Goal: Transaction & Acquisition: Obtain resource

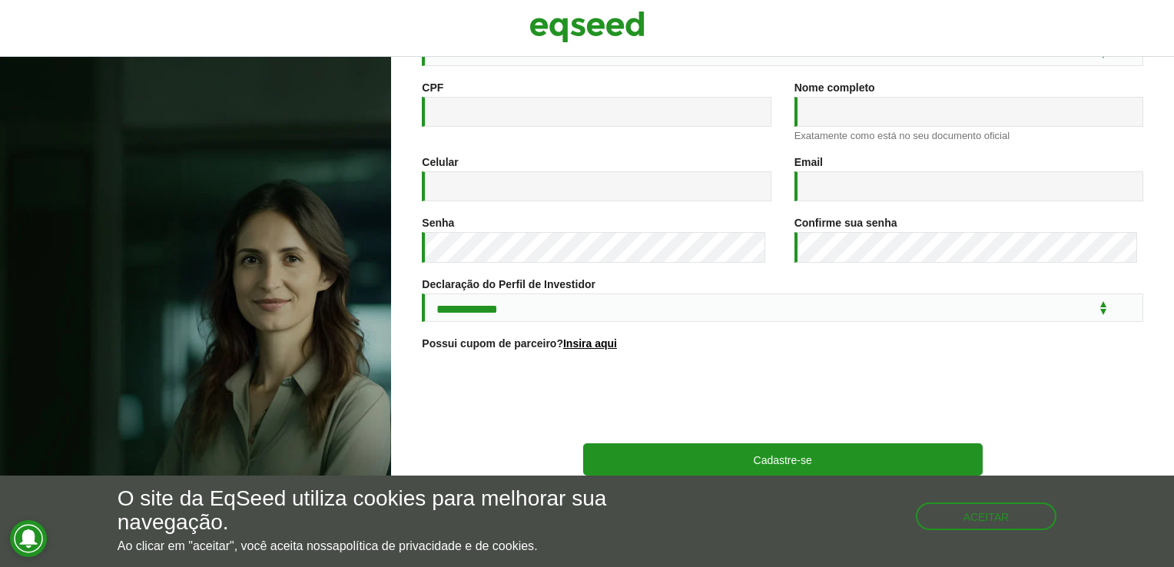
scroll to position [221, 0]
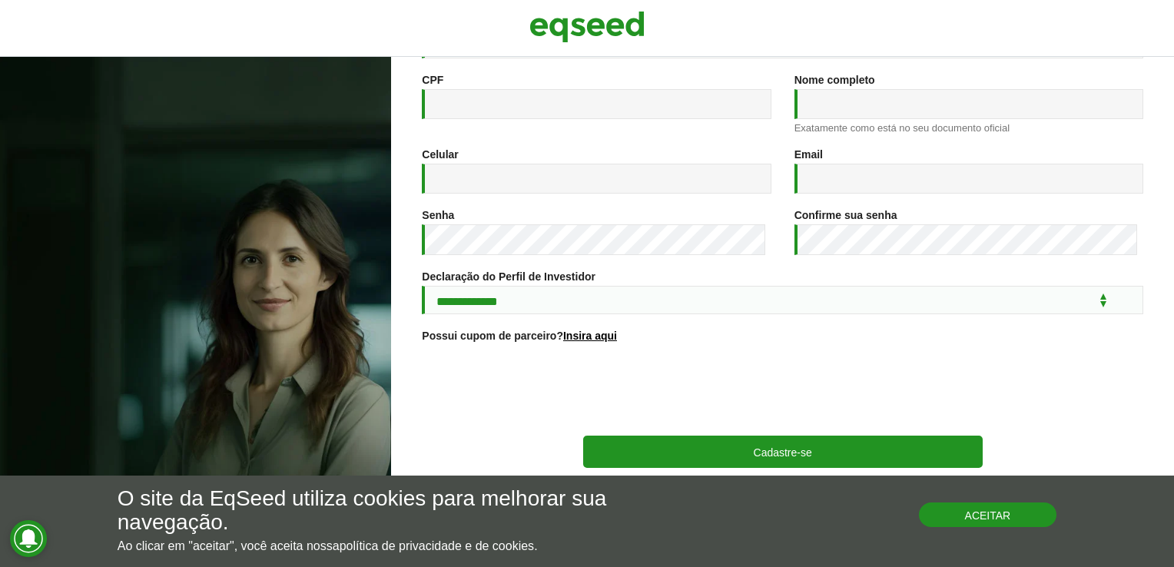
click at [993, 518] on button "Aceitar" at bounding box center [988, 514] width 138 height 25
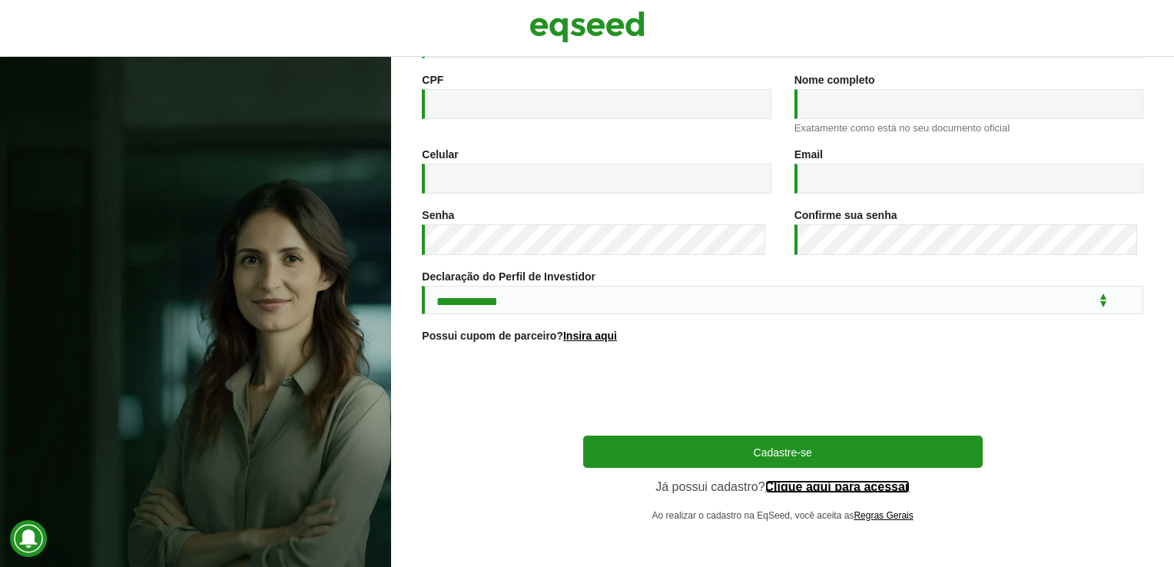
click at [822, 487] on link "Clique aqui para acessar" at bounding box center [837, 487] width 145 height 12
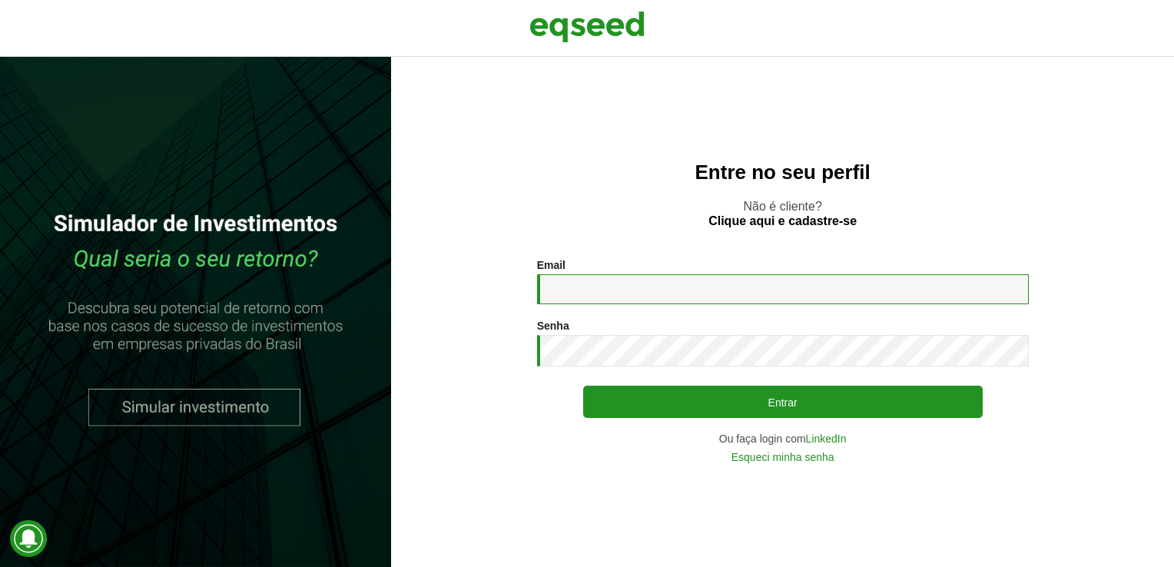
click at [590, 290] on input "Email *" at bounding box center [783, 289] width 492 height 30
type input "**********"
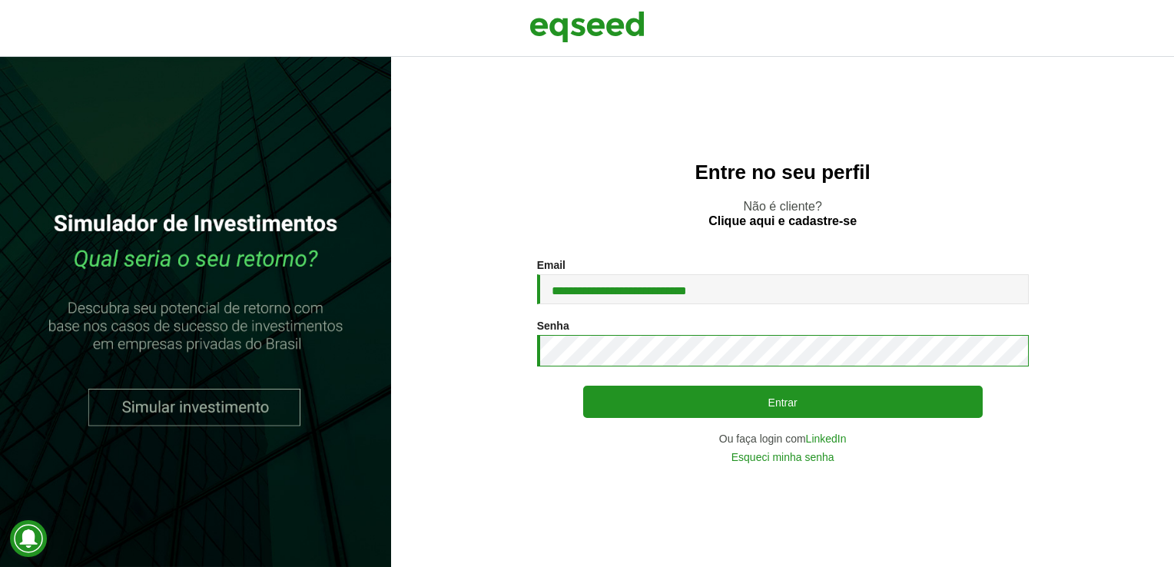
click at [583, 386] on button "Entrar" at bounding box center [782, 402] width 399 height 32
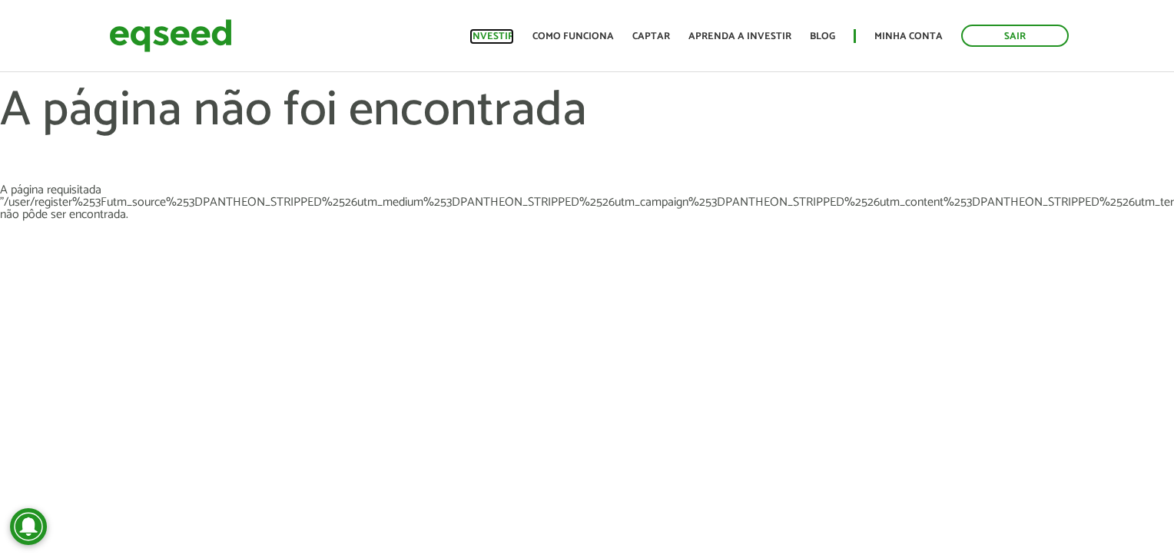
click at [496, 31] on link "Investir" at bounding box center [491, 36] width 45 height 10
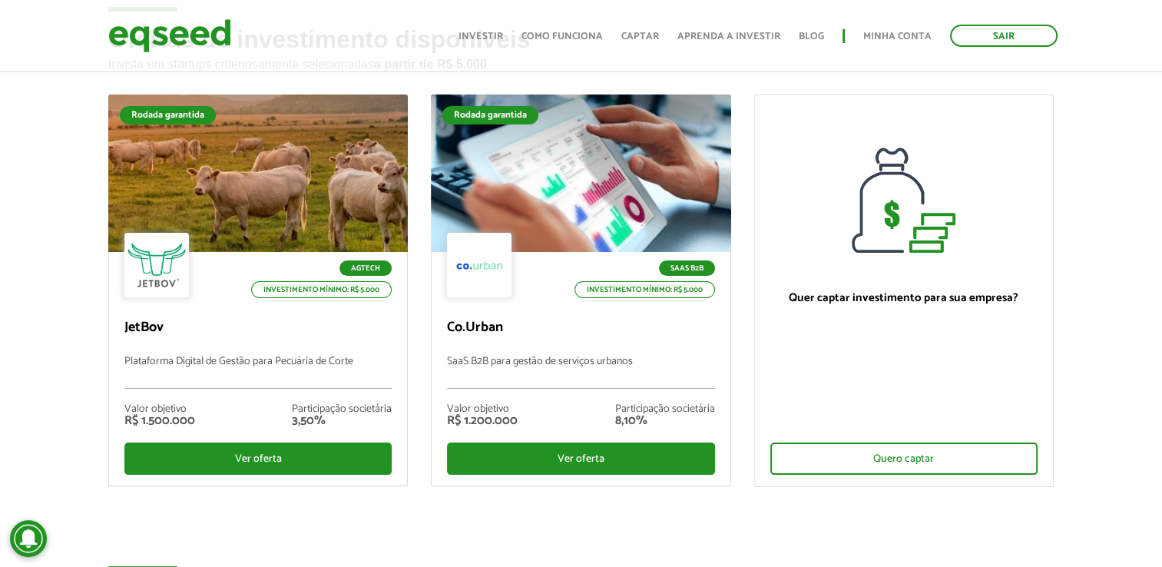
scroll to position [89, 0]
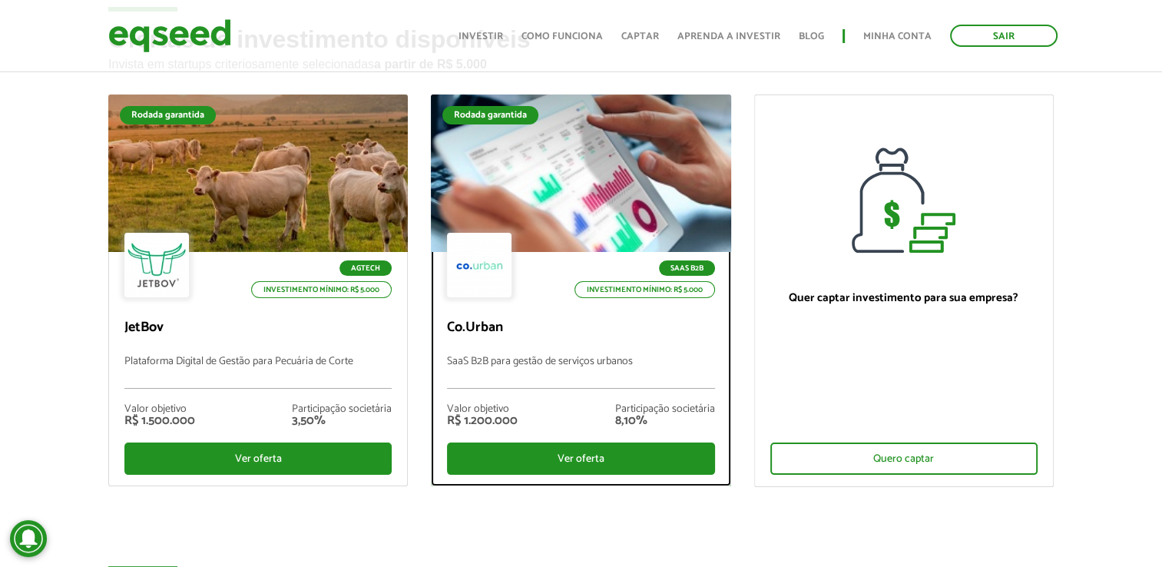
click at [615, 207] on div at bounding box center [580, 173] width 359 height 189
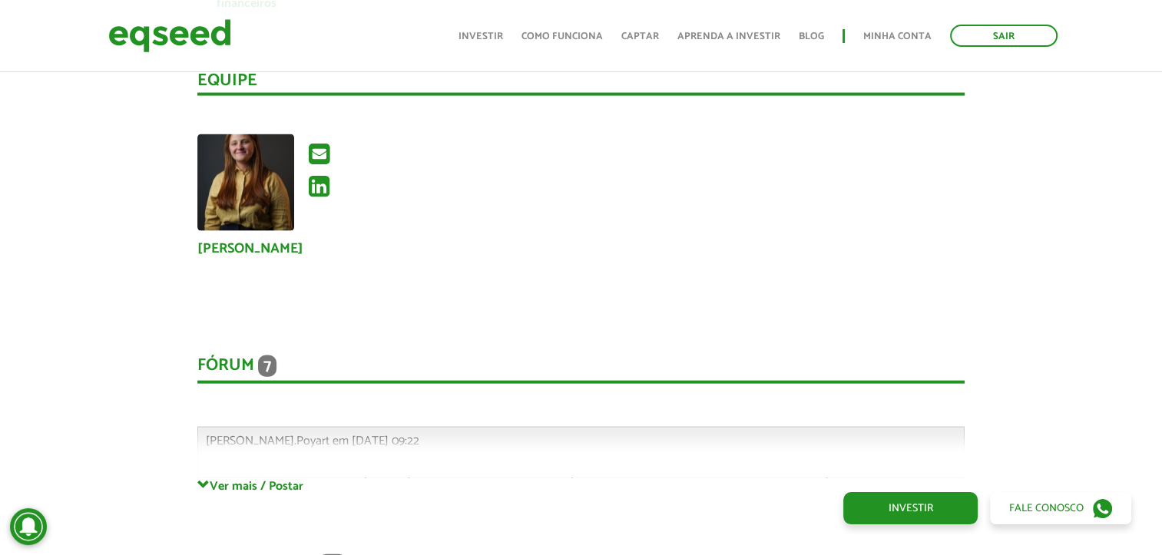
scroll to position [3263, 0]
click at [312, 180] on icon at bounding box center [319, 186] width 21 height 25
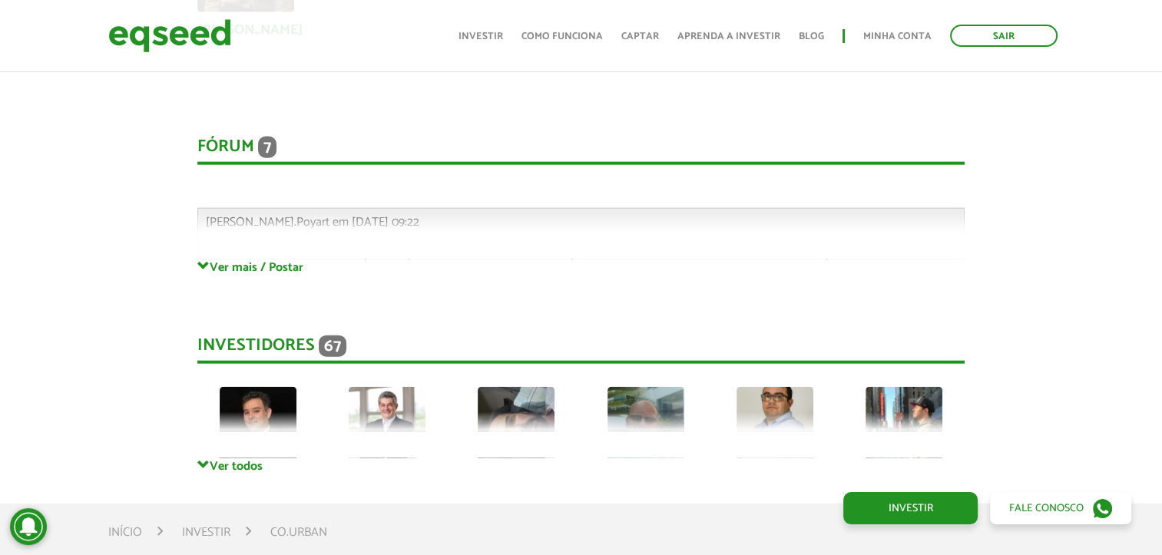
scroll to position [3484, 0]
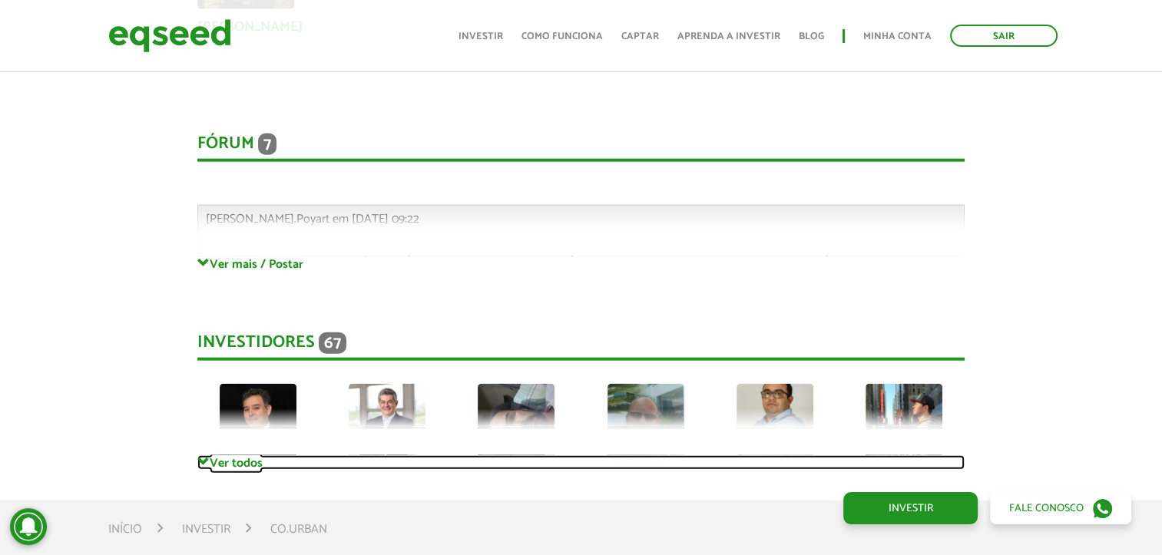
click at [214, 456] on link "Ver todos" at bounding box center [580, 463] width 767 height 15
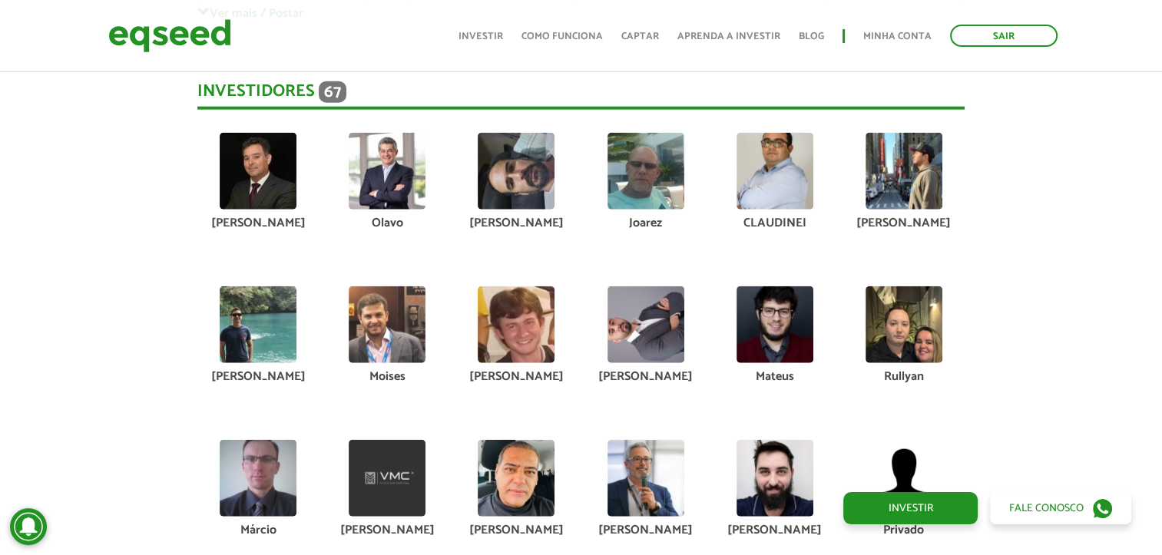
scroll to position [3727, 0]
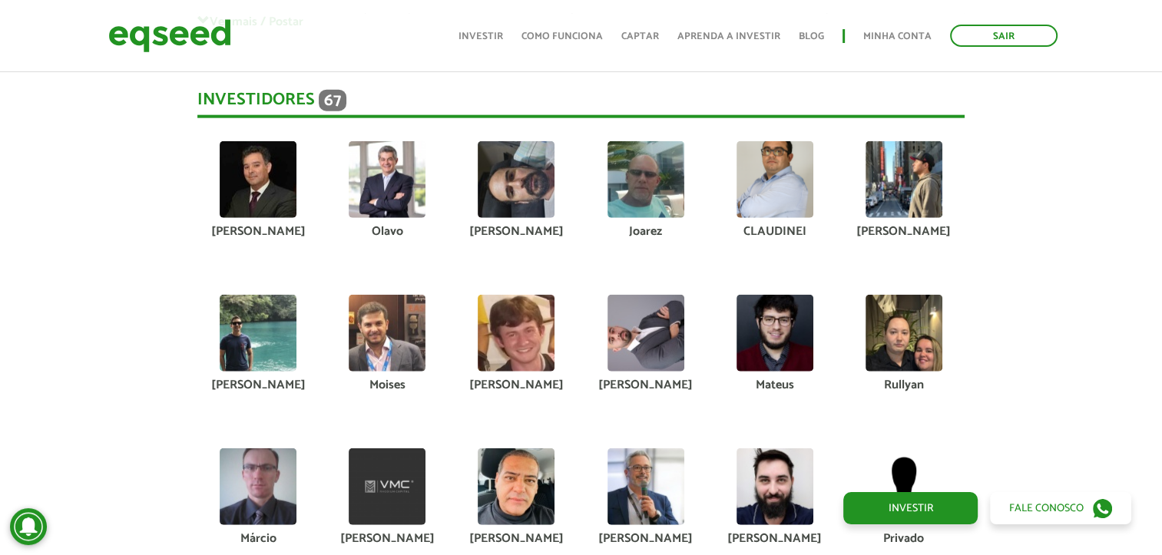
click at [240, 183] on img at bounding box center [258, 179] width 77 height 77
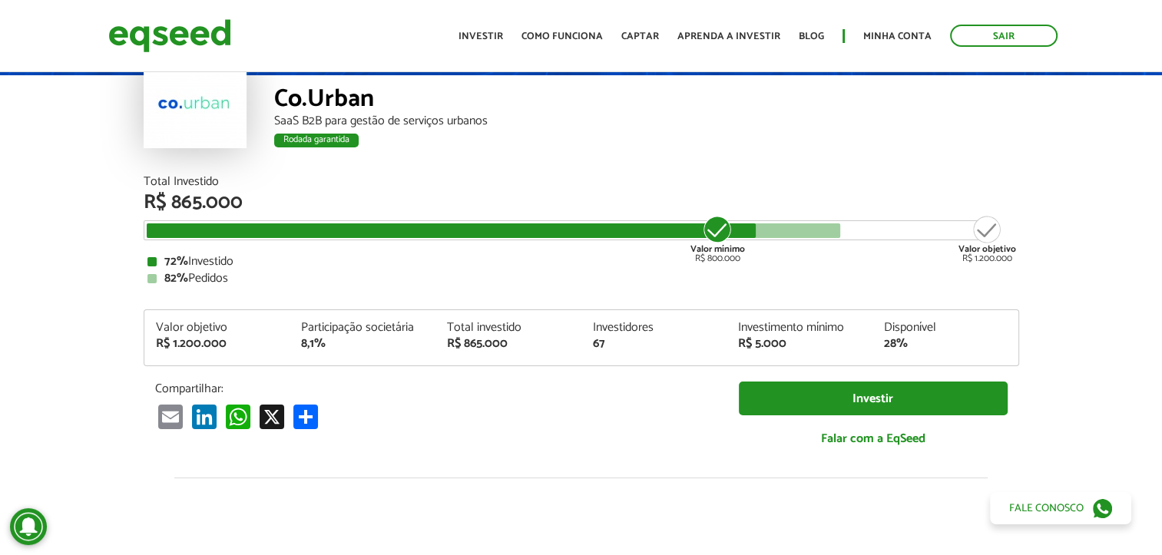
scroll to position [0, 0]
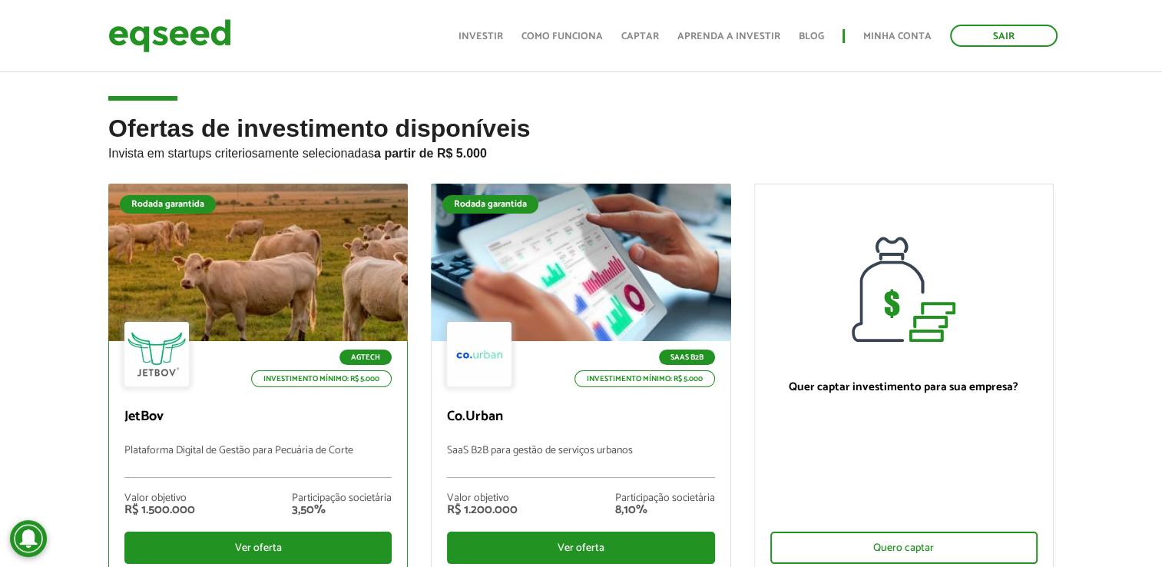
scroll to position [89, 0]
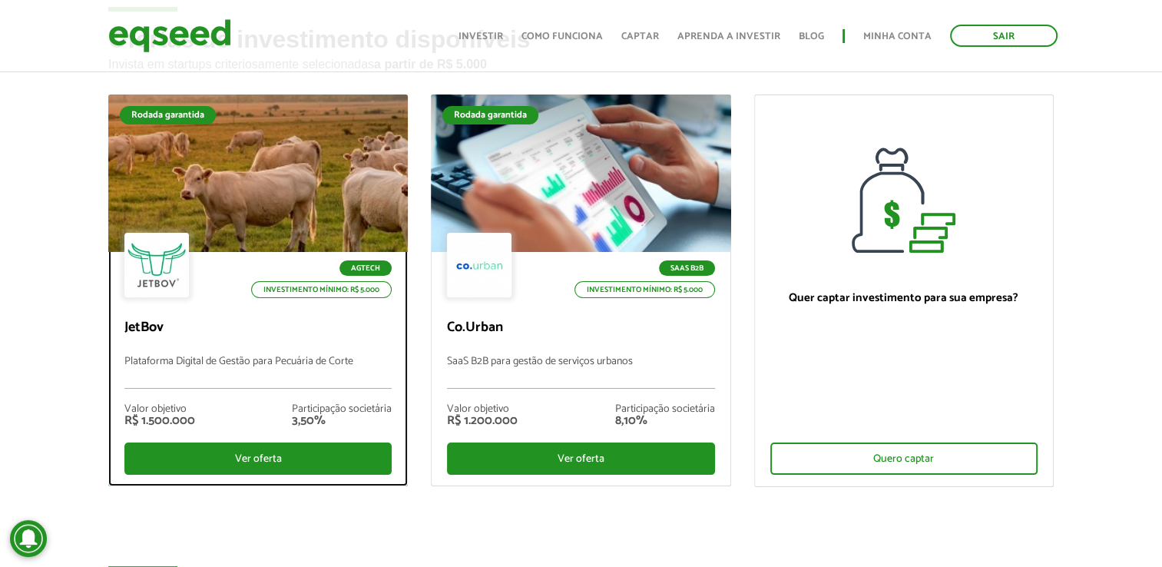
click at [325, 327] on p "JetBov" at bounding box center [257, 328] width 267 height 17
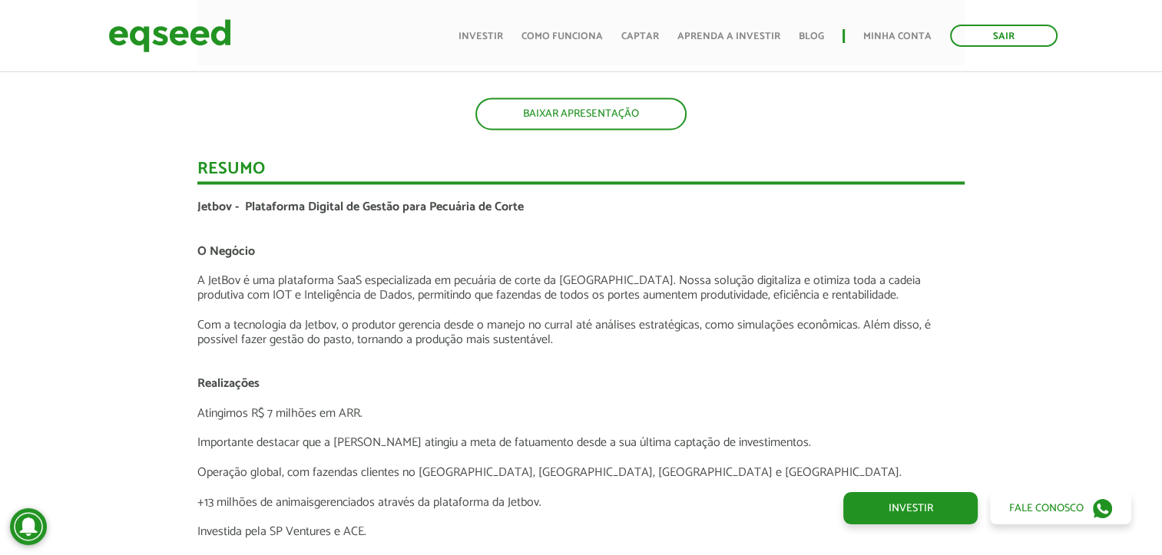
scroll to position [2457, 0]
